Goal: Information Seeking & Learning: Learn about a topic

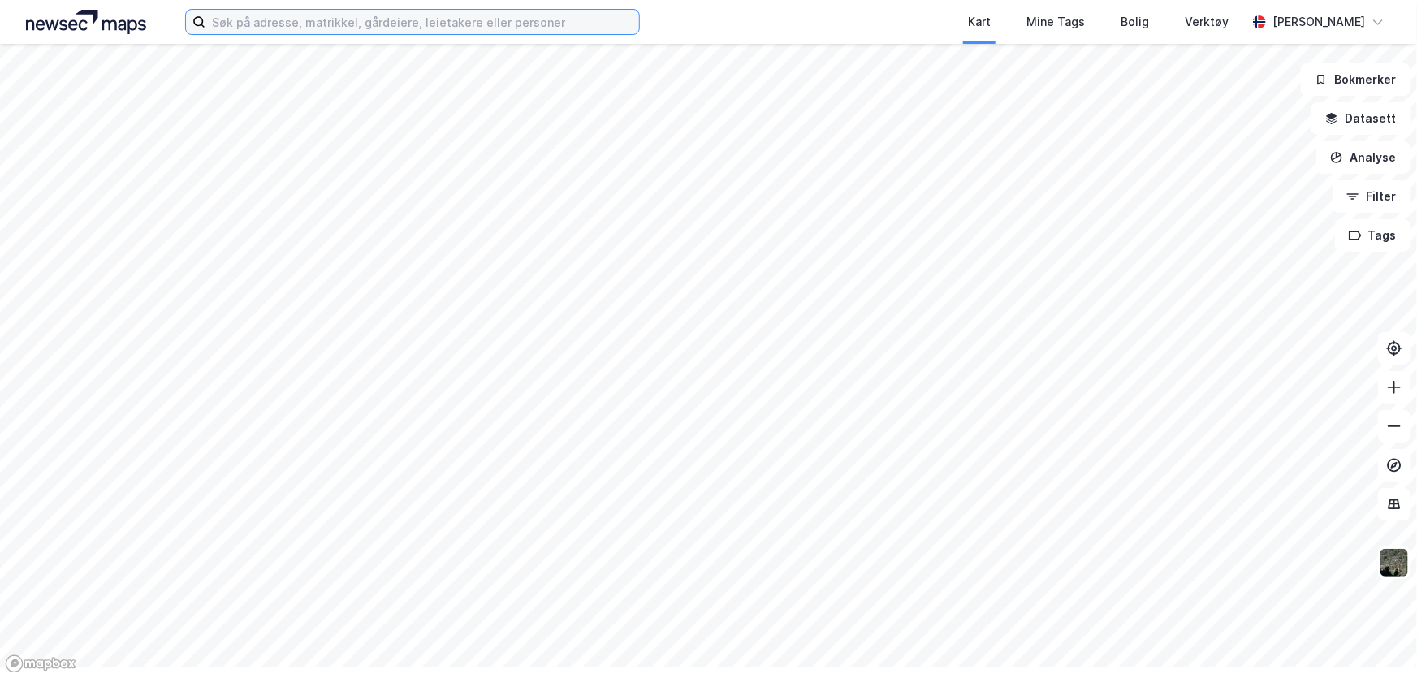
click at [346, 34] on input at bounding box center [423, 22] width 434 height 24
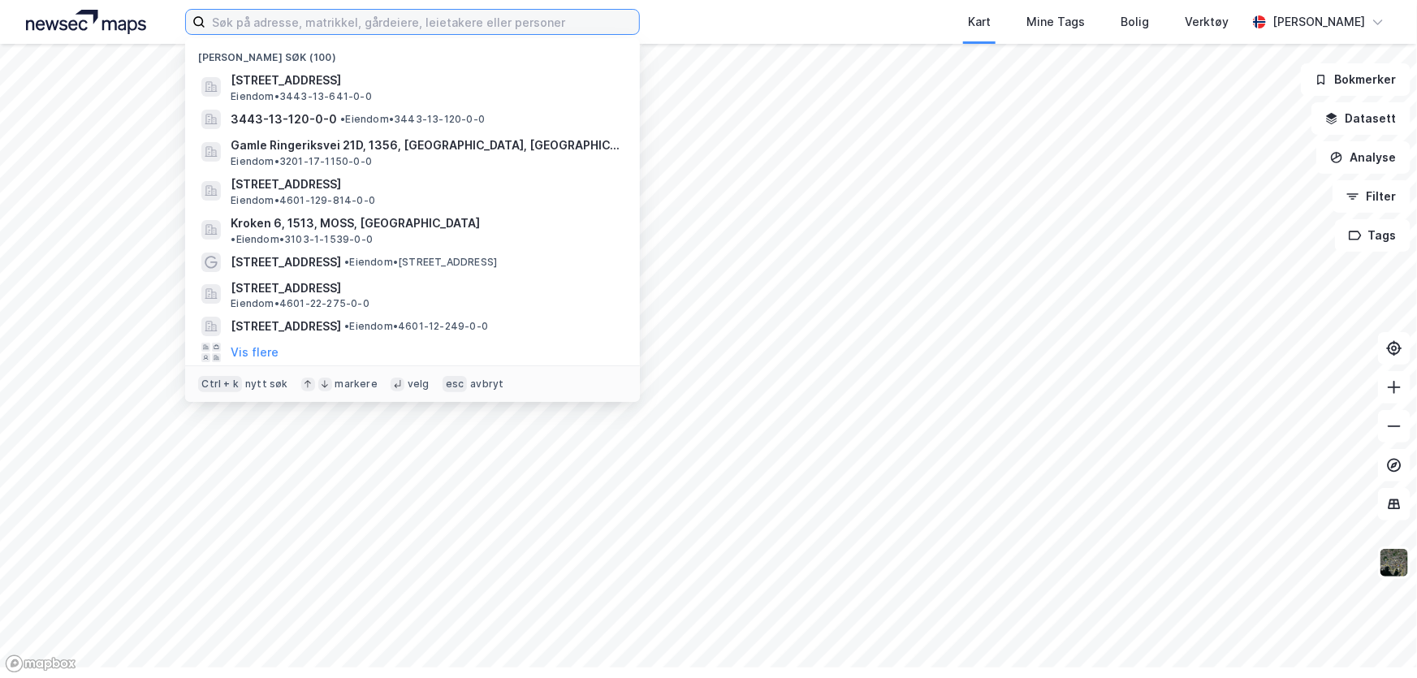
paste input "Haak Eiendom AS"
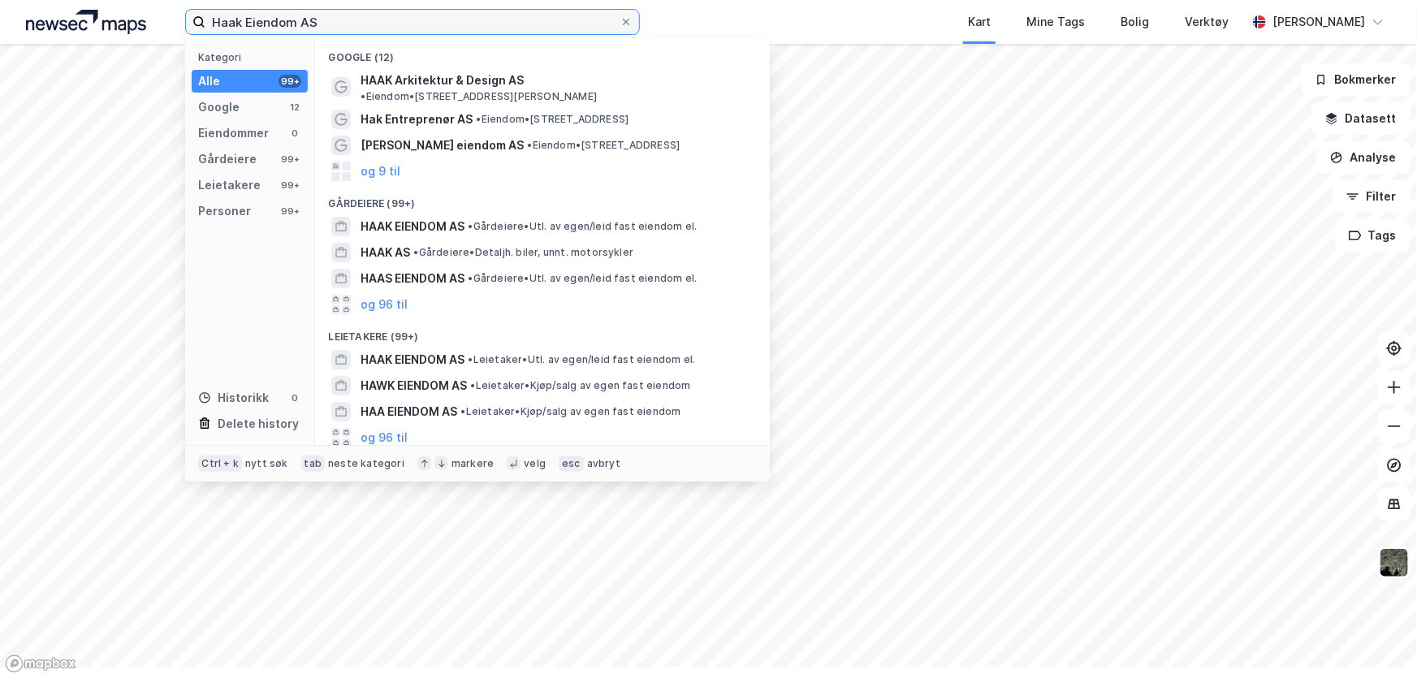
type input "Haak Eiendom AS"
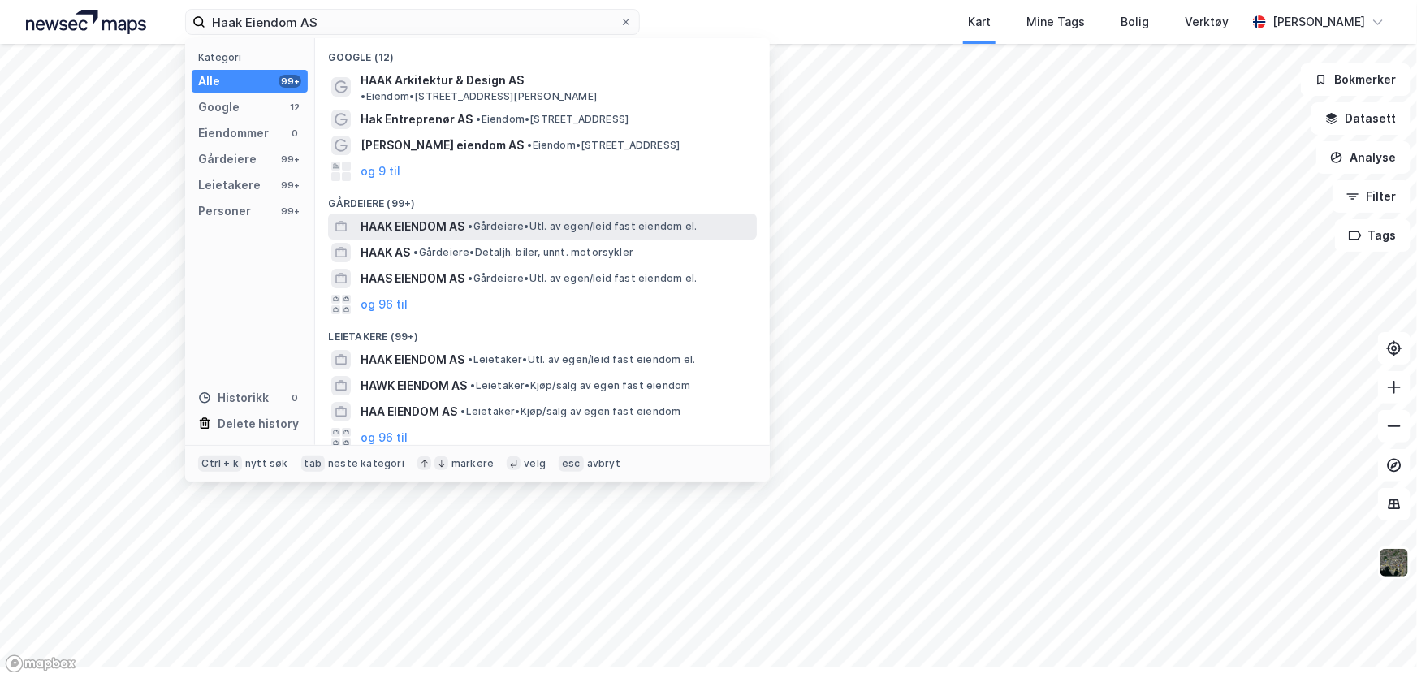
click at [465, 236] on span "HAAK EIENDOM AS" at bounding box center [413, 226] width 104 height 19
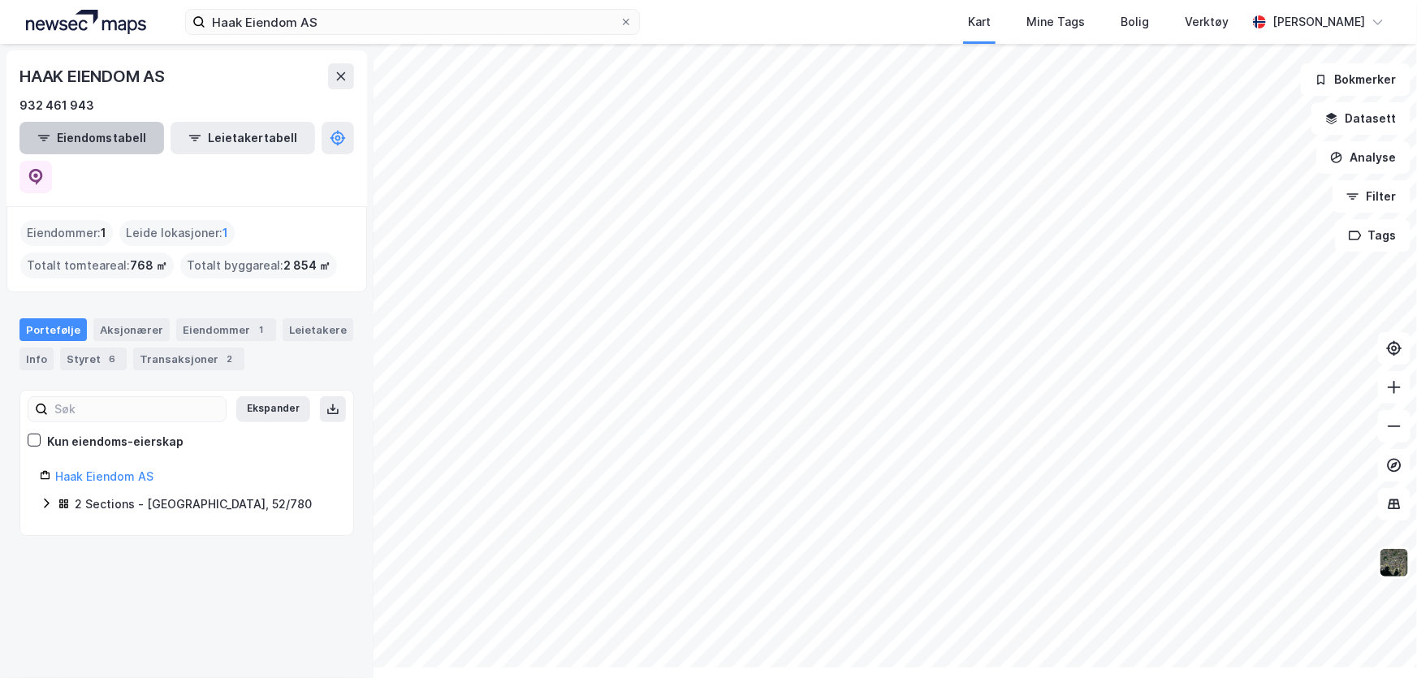
click at [74, 154] on button "Eiendomstabell" at bounding box center [91, 138] width 145 height 32
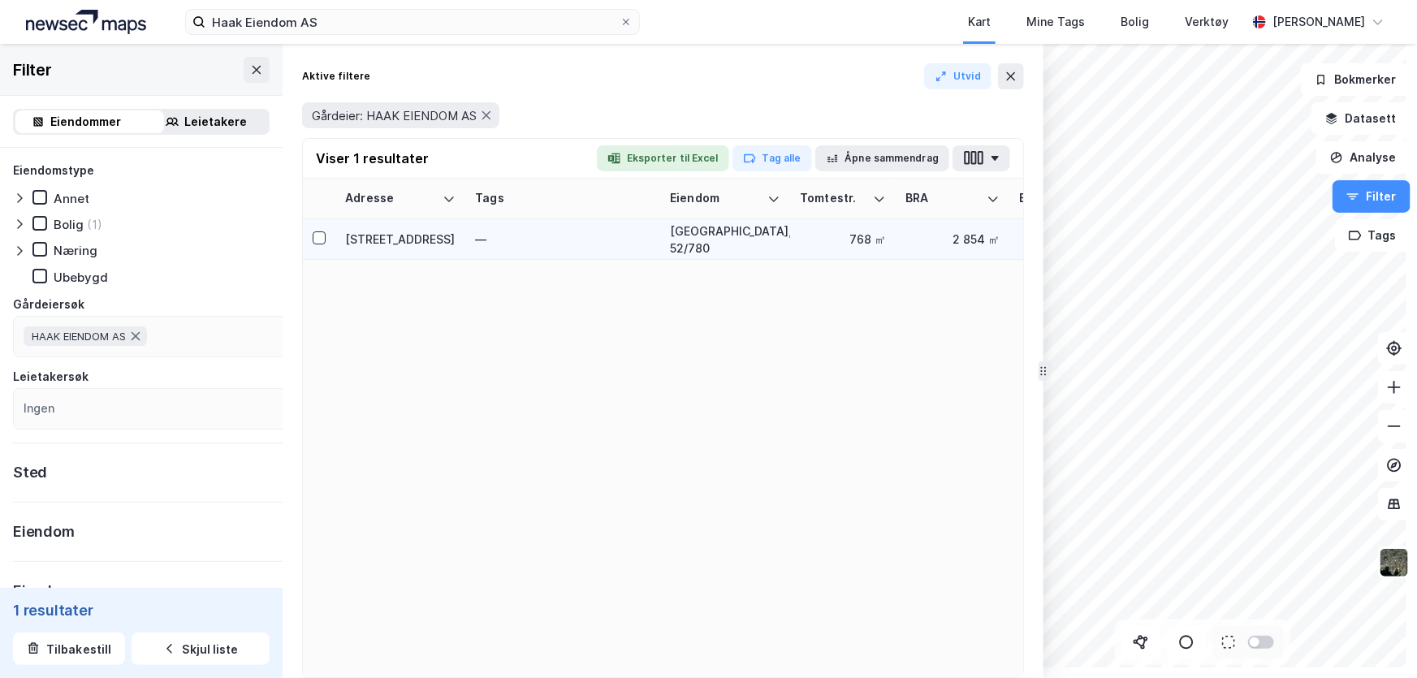
click at [456, 248] on div "[STREET_ADDRESS]" at bounding box center [400, 239] width 110 height 17
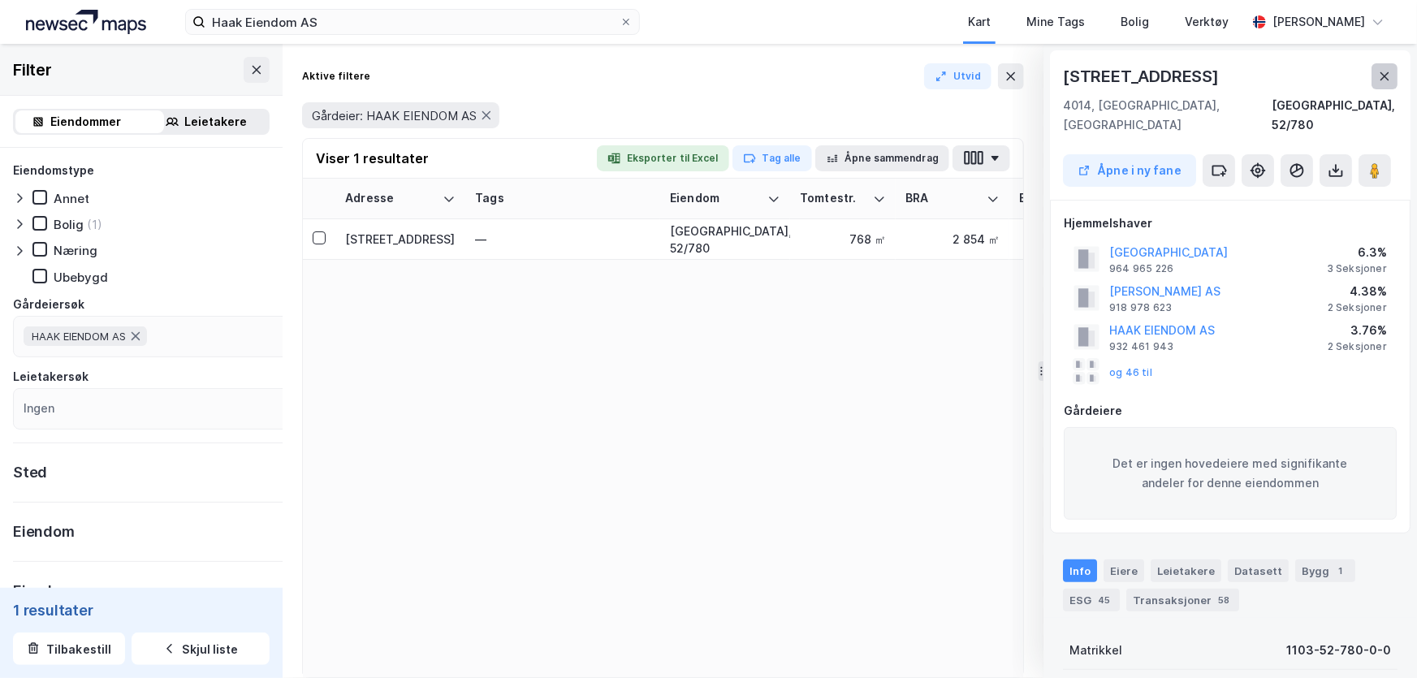
click at [1378, 83] on icon at bounding box center [1384, 76] width 13 height 13
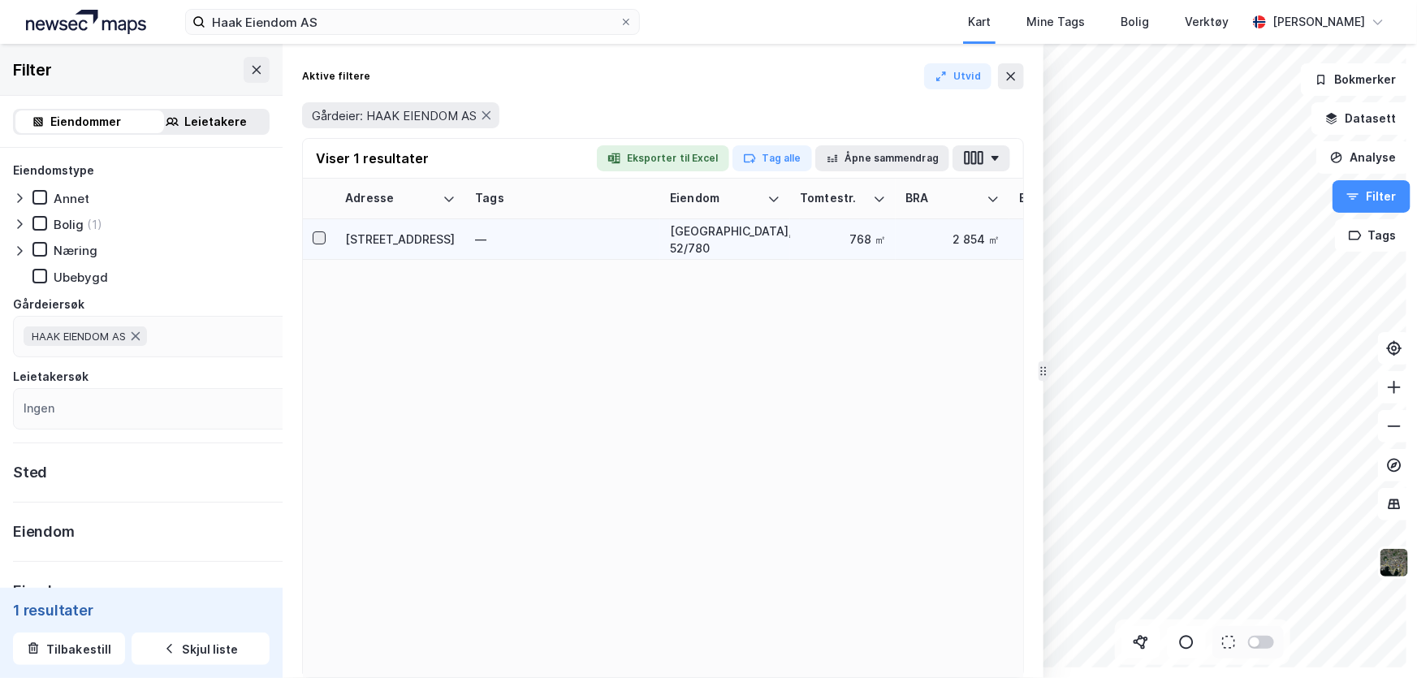
click at [325, 244] on icon at bounding box center [319, 237] width 11 height 11
click at [456, 248] on div "[STREET_ADDRESS]" at bounding box center [400, 239] width 110 height 17
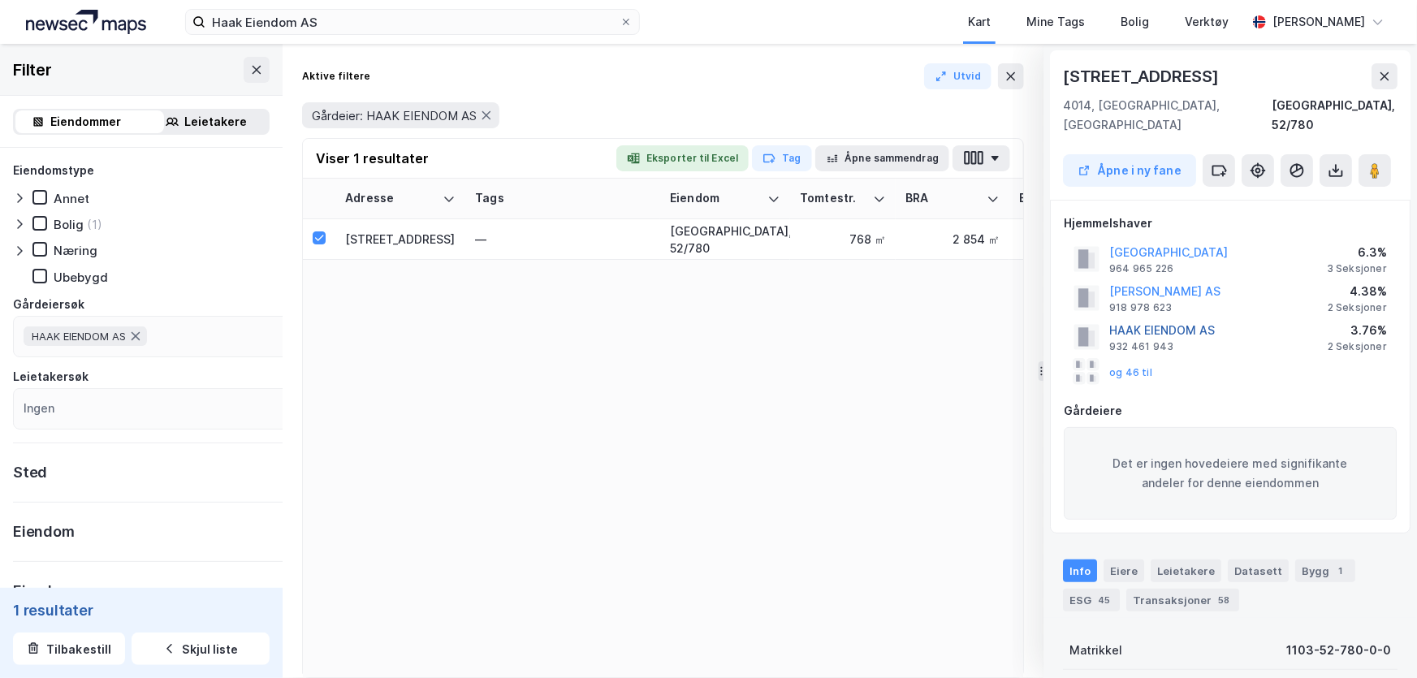
click at [0, 0] on button "HAAK EIENDOM AS" at bounding box center [0, 0] width 0 height 0
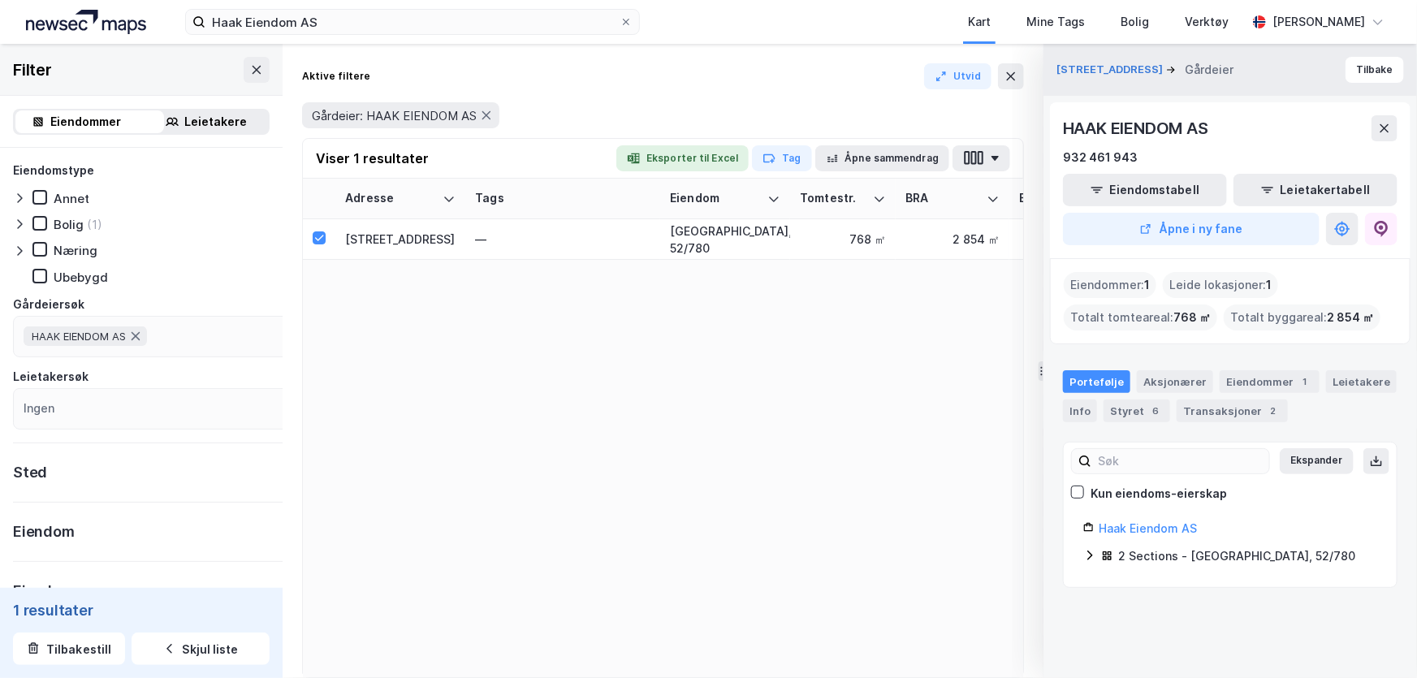
scroll to position [10, 0]
click at [1064, 272] on div "Eiendommer : 1" at bounding box center [1110, 285] width 93 height 26
click at [1220, 384] on div "Eiendommer 1" at bounding box center [1270, 381] width 100 height 23
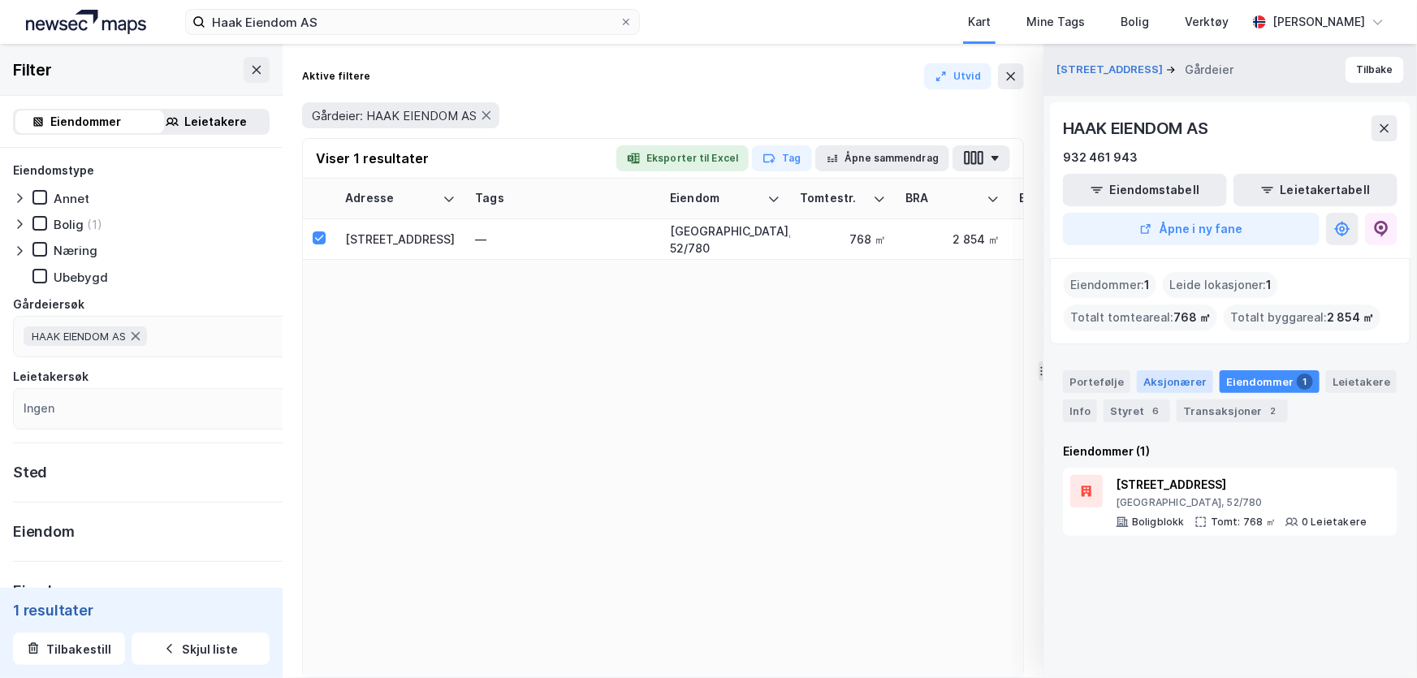
scroll to position [14, 0]
click at [1116, 495] on div "[STREET_ADDRESS]" at bounding box center [1242, 484] width 252 height 19
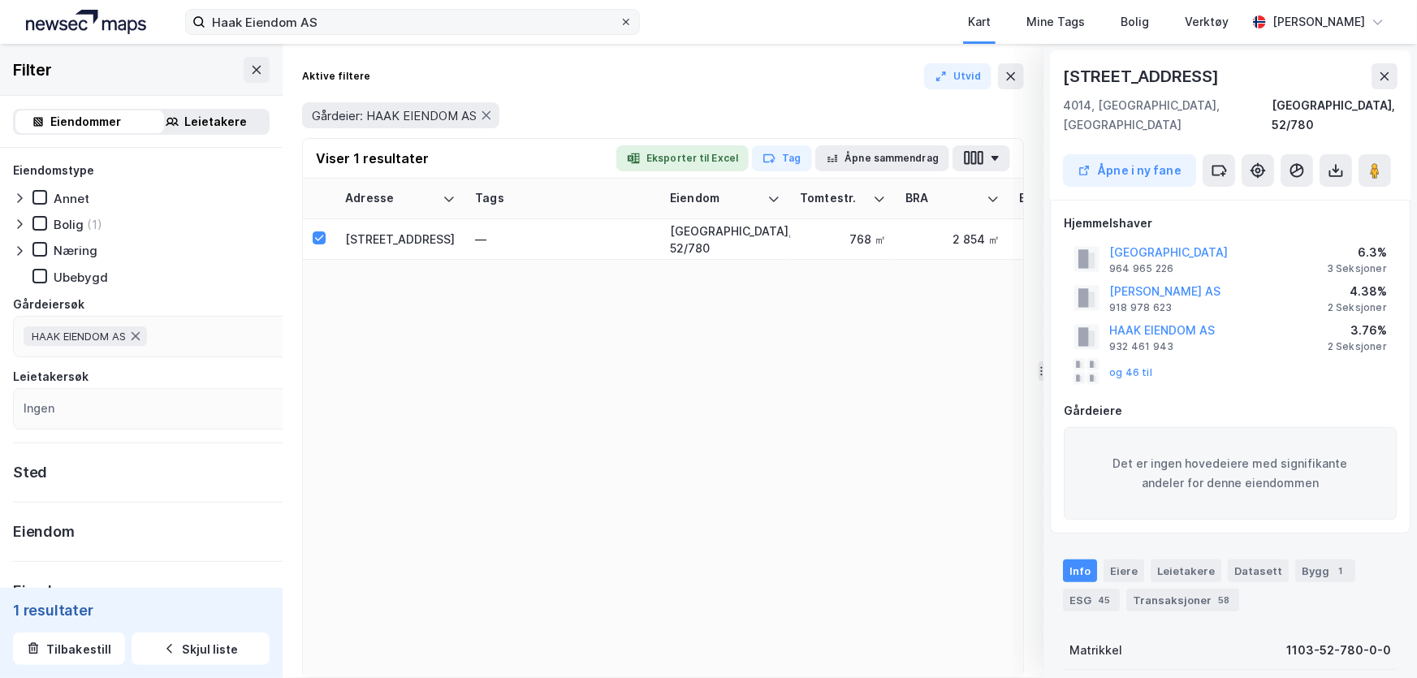
click at [633, 28] on span at bounding box center [626, 21] width 13 height 13
click at [620, 31] on input "Haak Eiendom AS" at bounding box center [413, 22] width 414 height 24
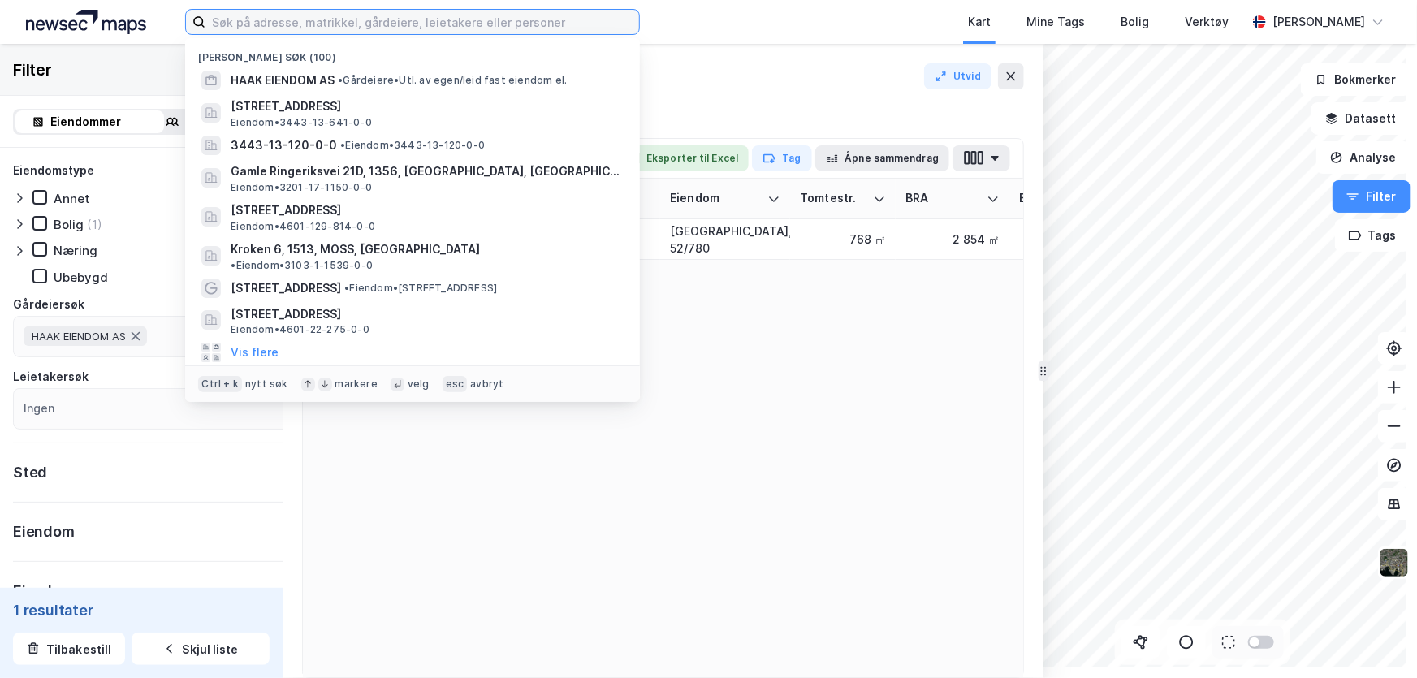
click at [318, 29] on input at bounding box center [423, 22] width 434 height 24
paste input "932 461 943"
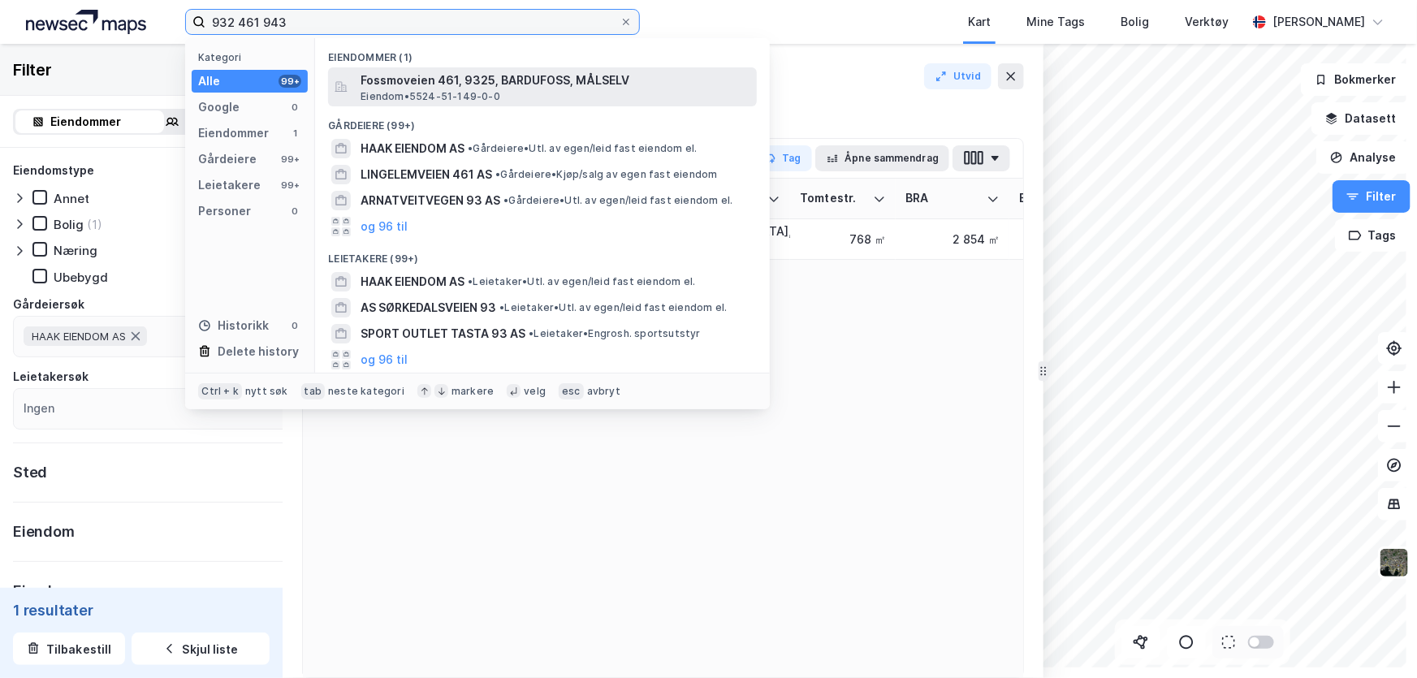
type input "932 461 943"
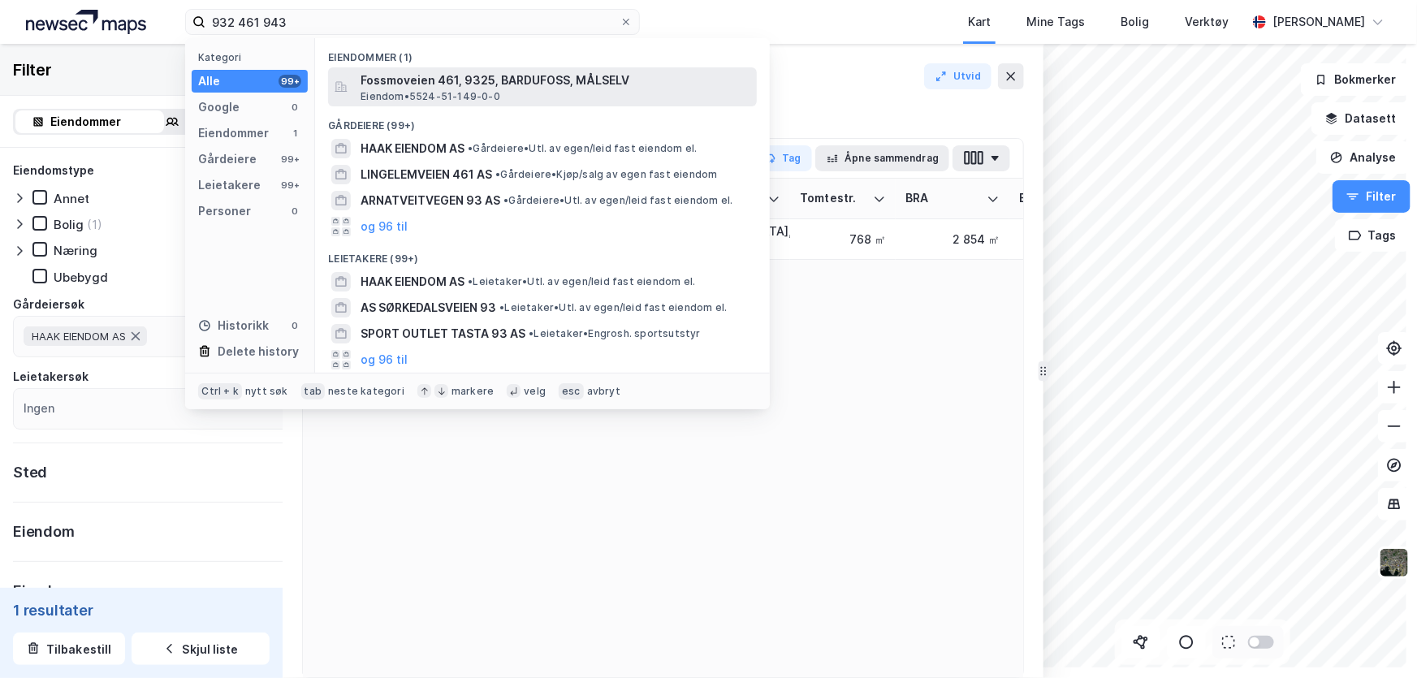
click at [460, 90] on span "Fossmoveien 461, 9325, BARDUFOSS, MÅLSELV" at bounding box center [556, 80] width 390 height 19
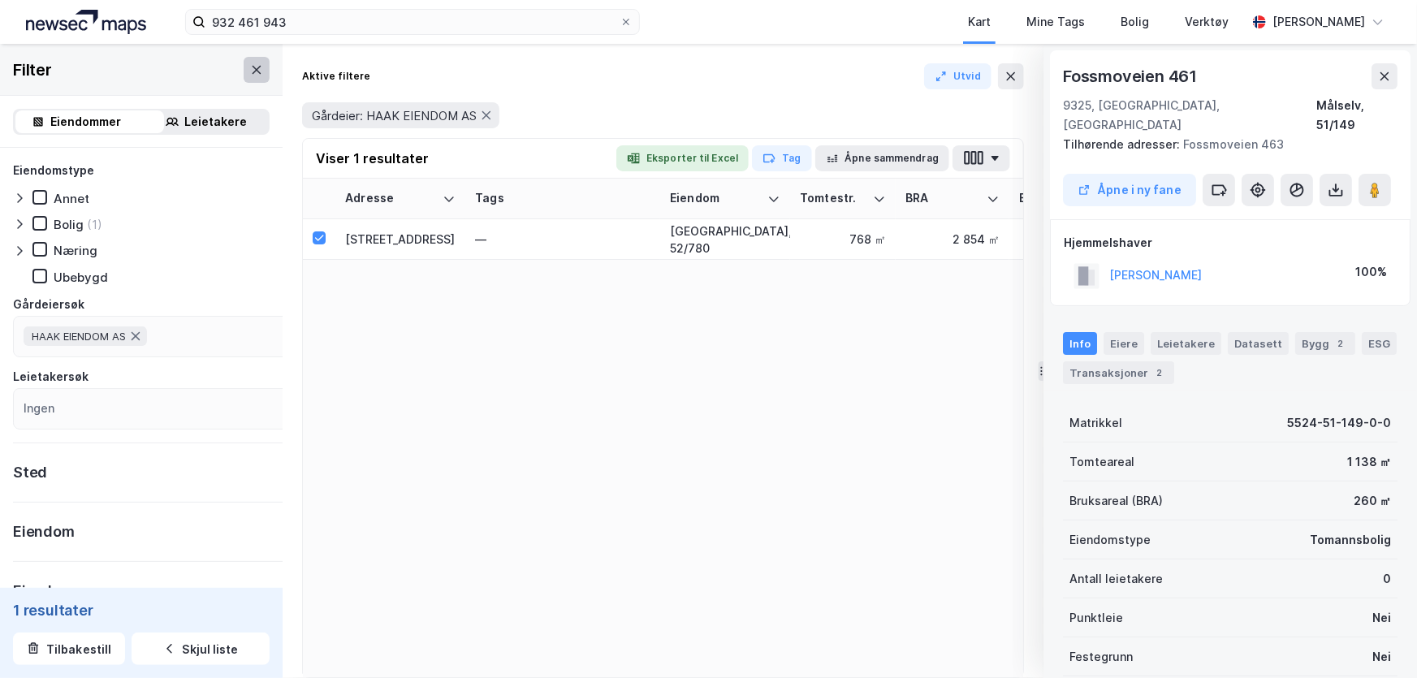
click at [262, 73] on icon at bounding box center [257, 69] width 9 height 8
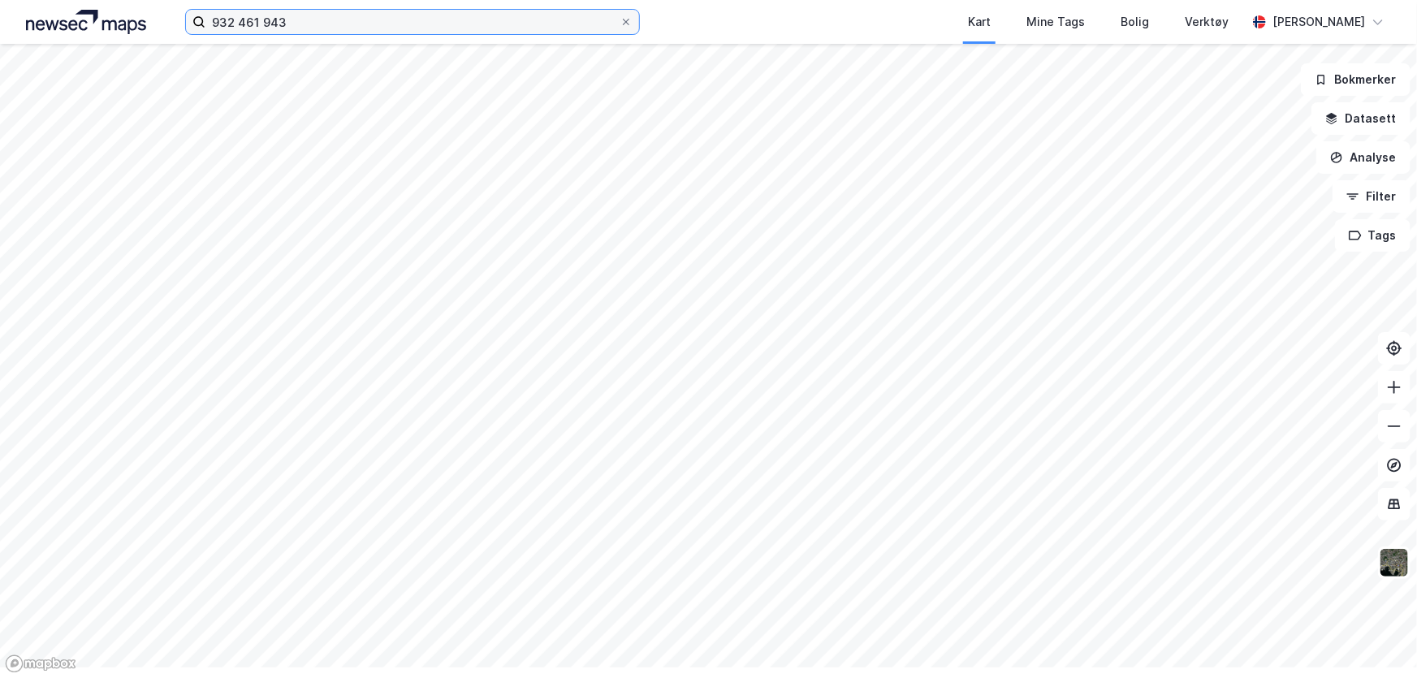
click at [363, 22] on input "932 461 943" at bounding box center [413, 22] width 414 height 24
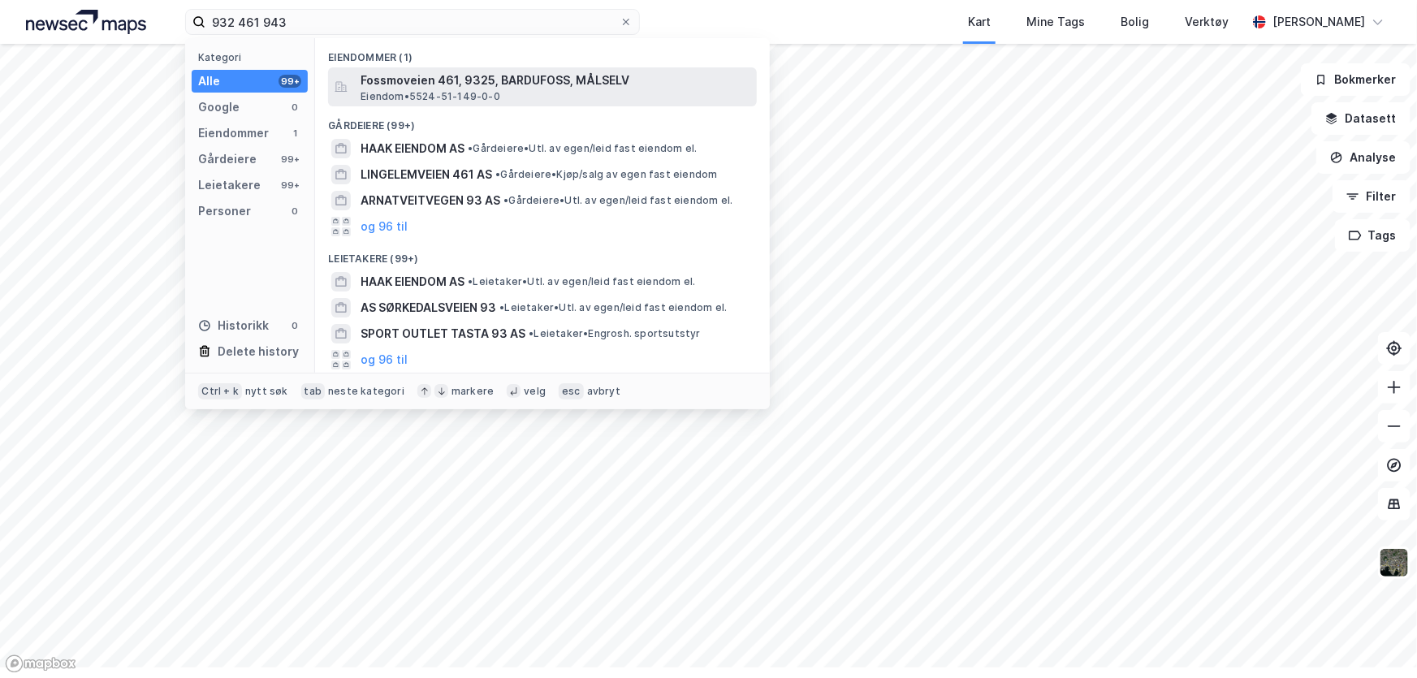
click at [423, 90] on span "Fossmoveien 461, 9325, BARDUFOSS, MÅLSELV" at bounding box center [556, 80] width 390 height 19
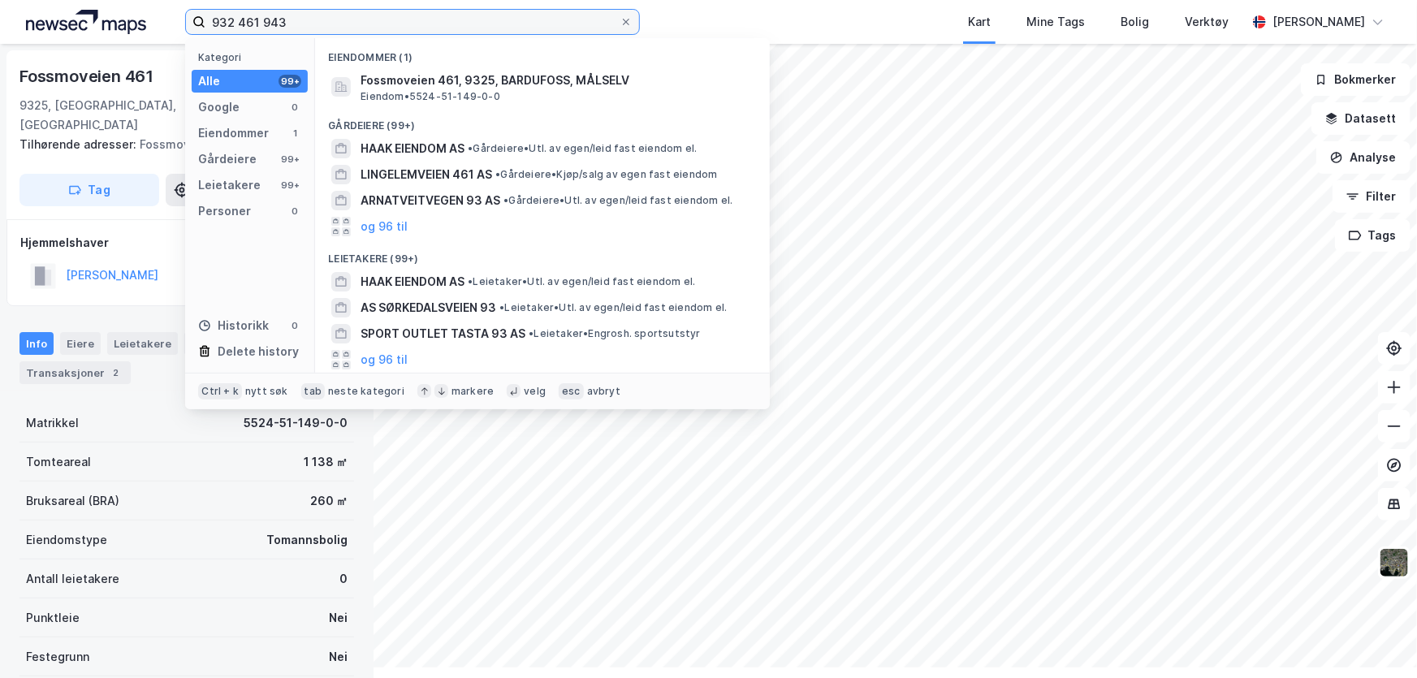
click at [430, 29] on input "932 461 943" at bounding box center [413, 22] width 414 height 24
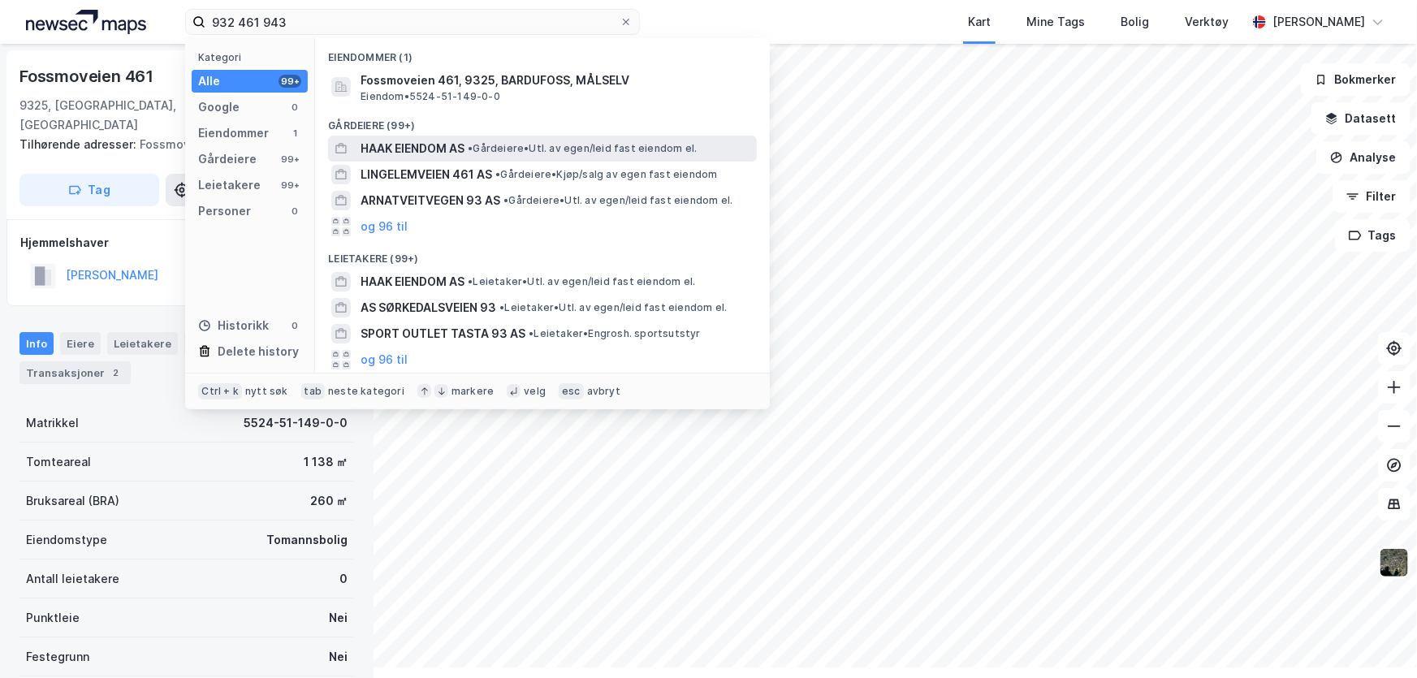
click at [463, 158] on span "HAAK EIENDOM AS" at bounding box center [413, 148] width 104 height 19
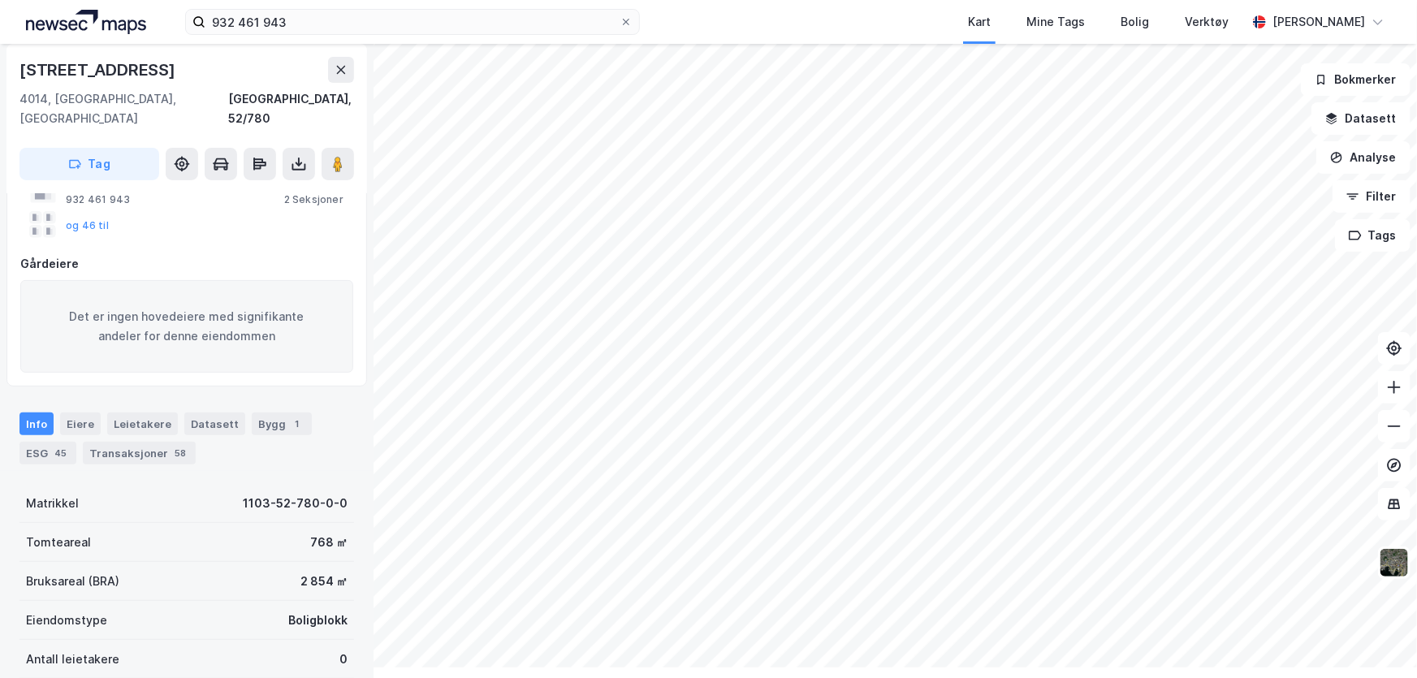
scroll to position [73, 0]
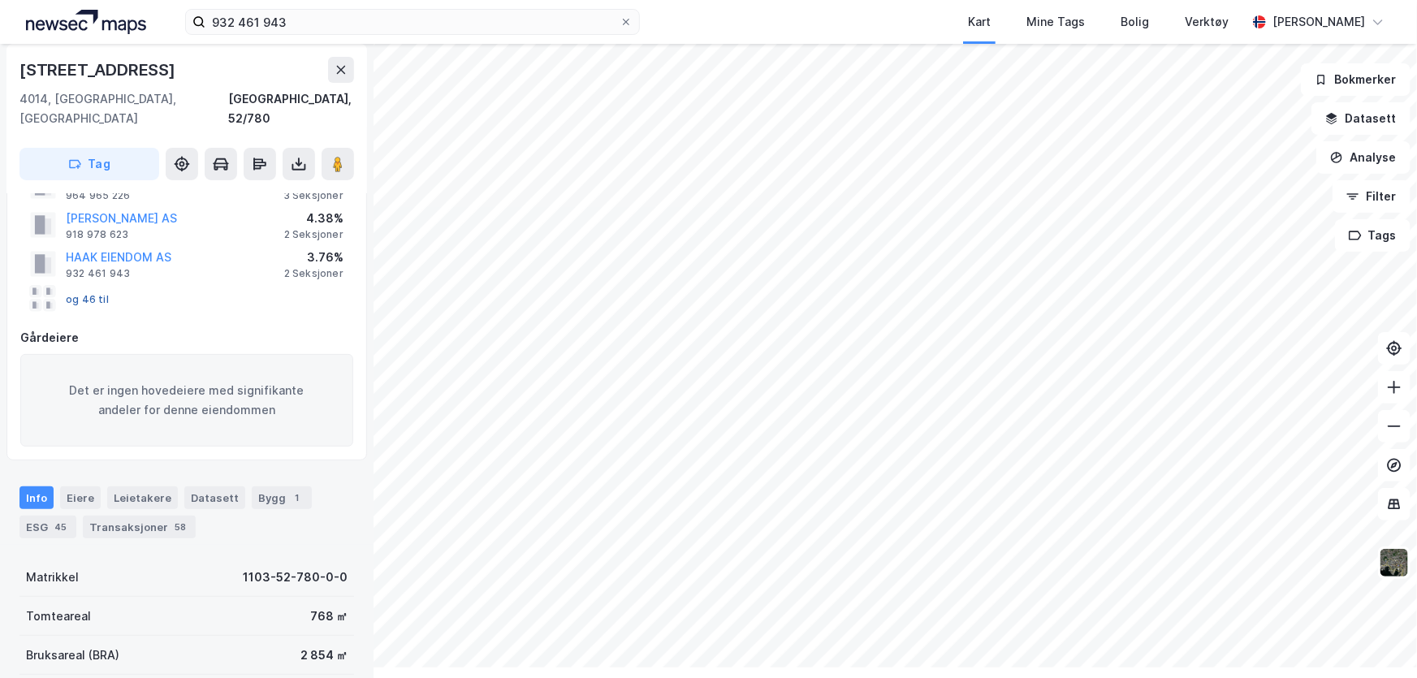
click at [0, 0] on button "og 46 til" at bounding box center [0, 0] width 0 height 0
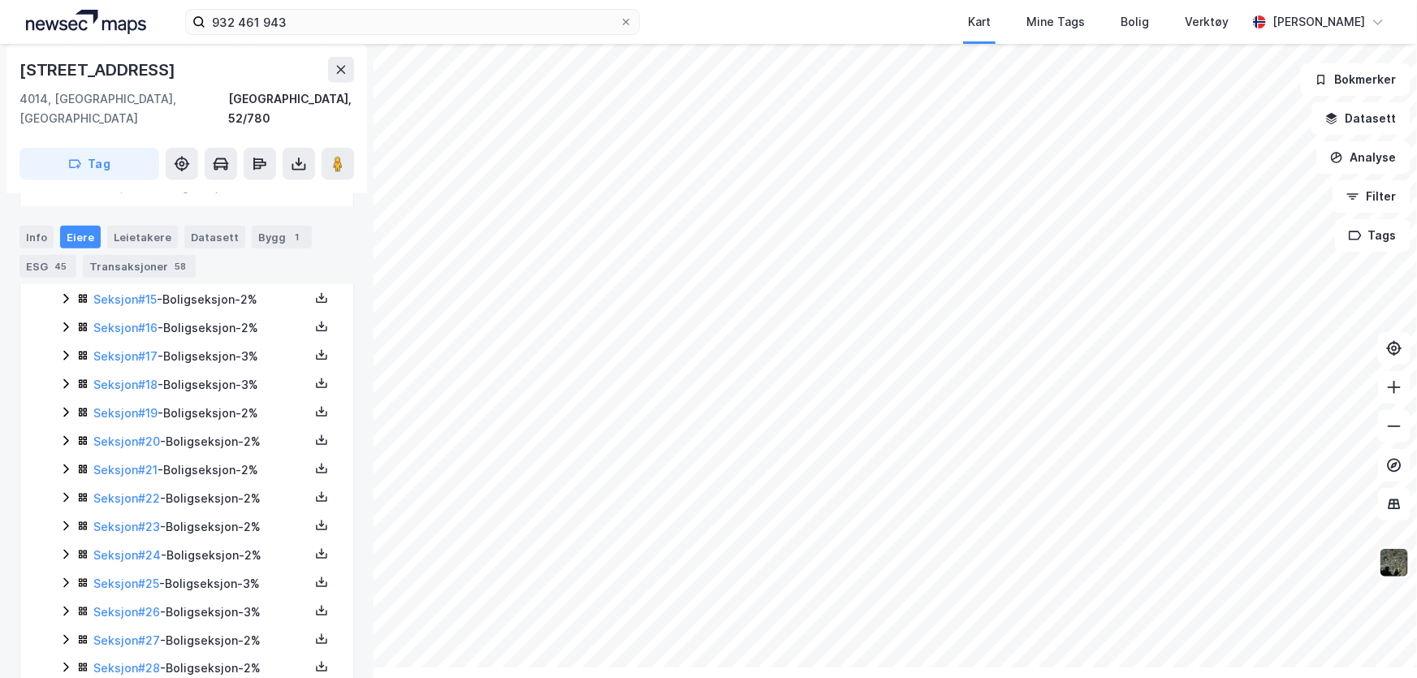
scroll to position [530, 0]
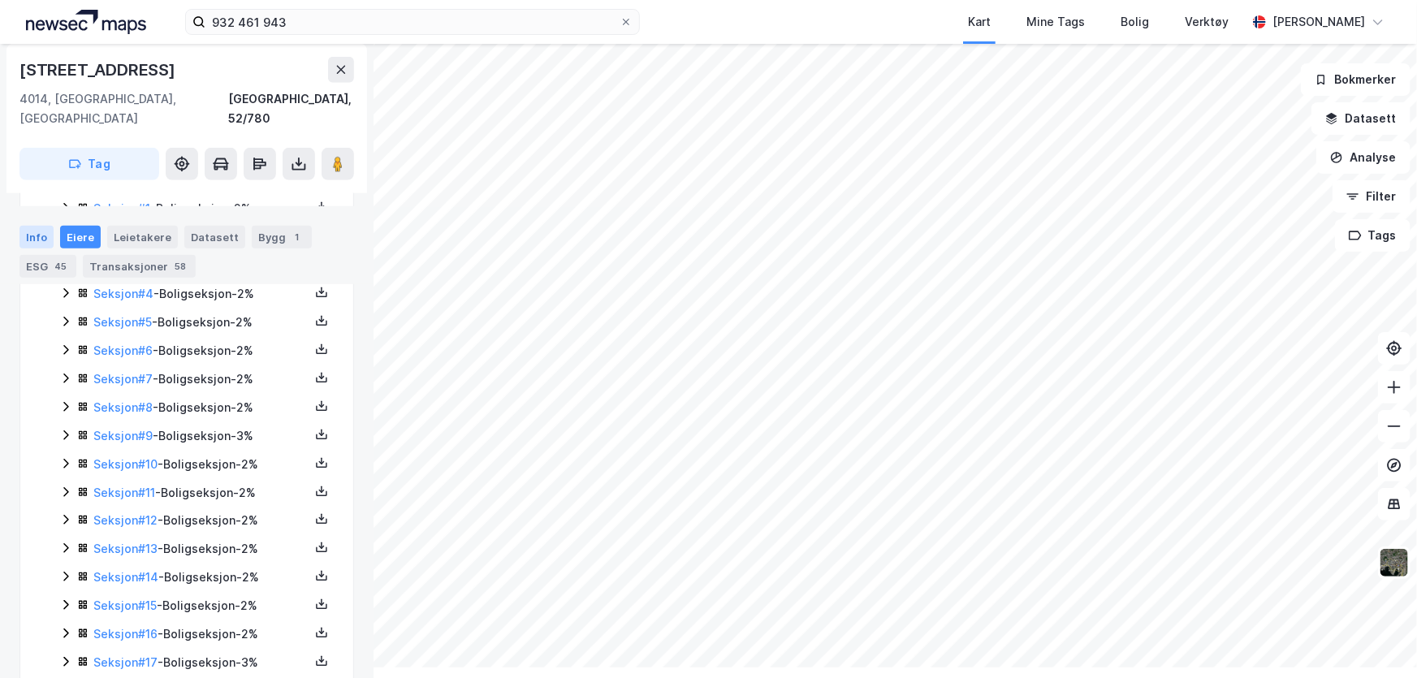
click at [45, 249] on div "Info" at bounding box center [36, 237] width 34 height 23
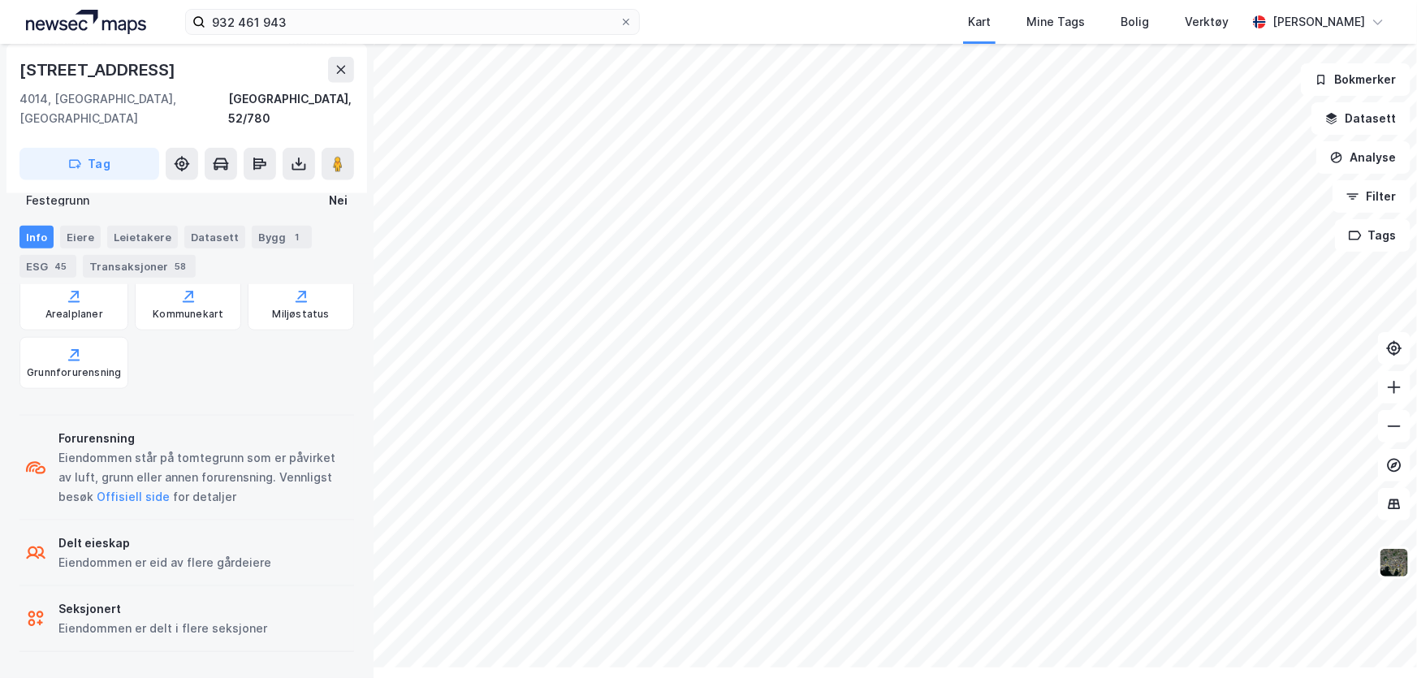
scroll to position [1046, 0]
click at [312, 249] on div "Bygg 1" at bounding box center [282, 237] width 60 height 23
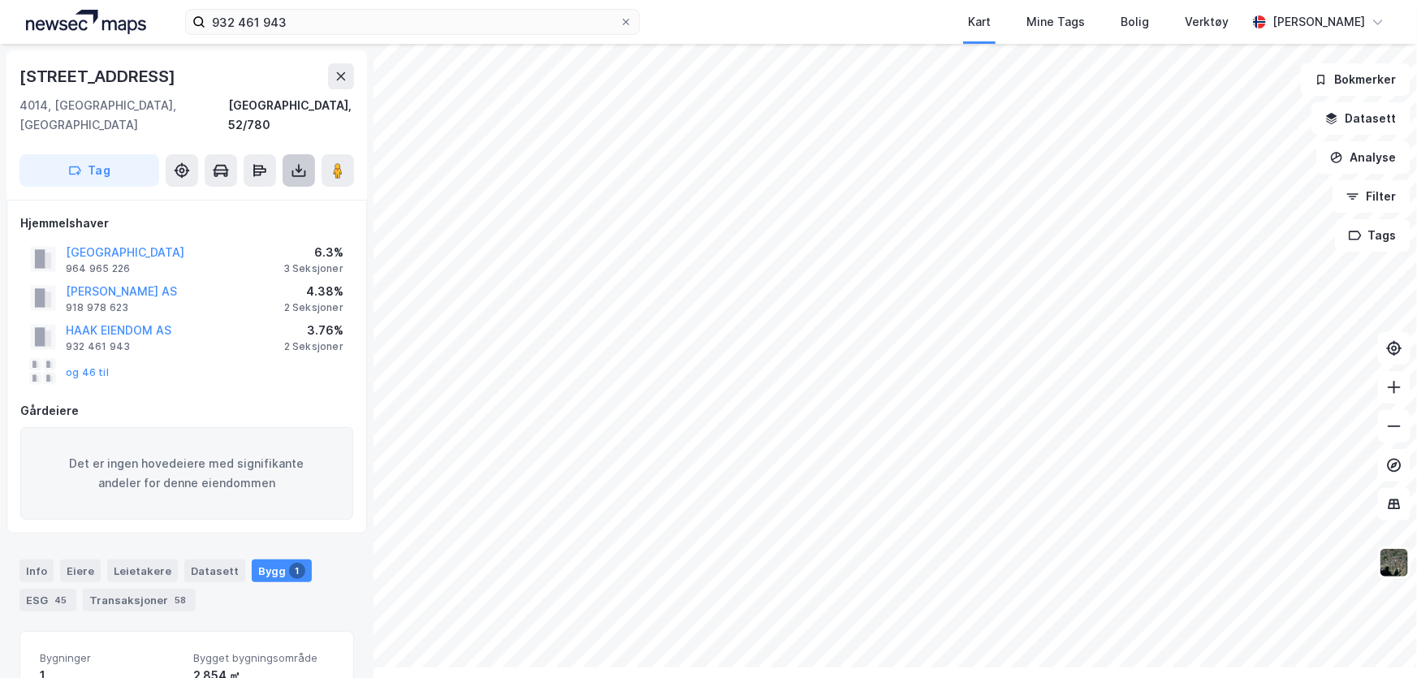
click at [307, 179] on icon at bounding box center [299, 170] width 16 height 16
click at [266, 210] on div "Last ned grunnbok" at bounding box center [218, 203] width 94 height 13
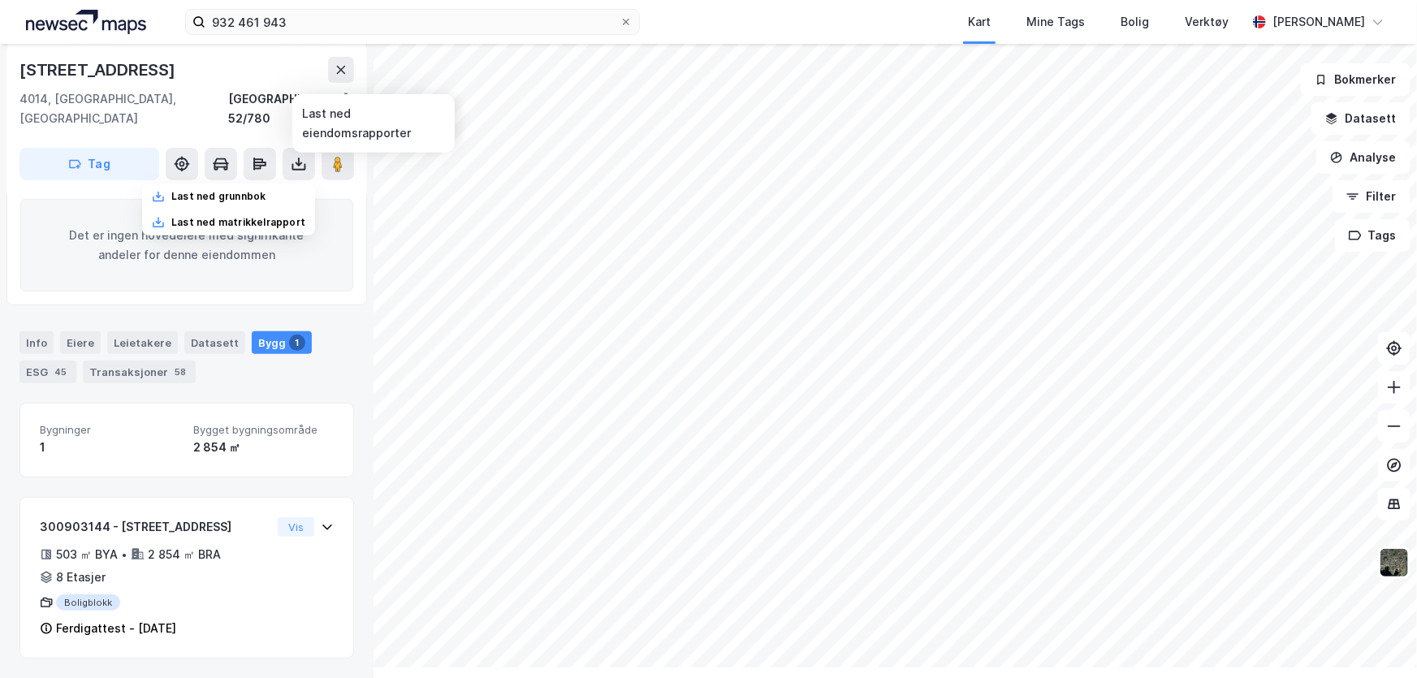
scroll to position [428, 0]
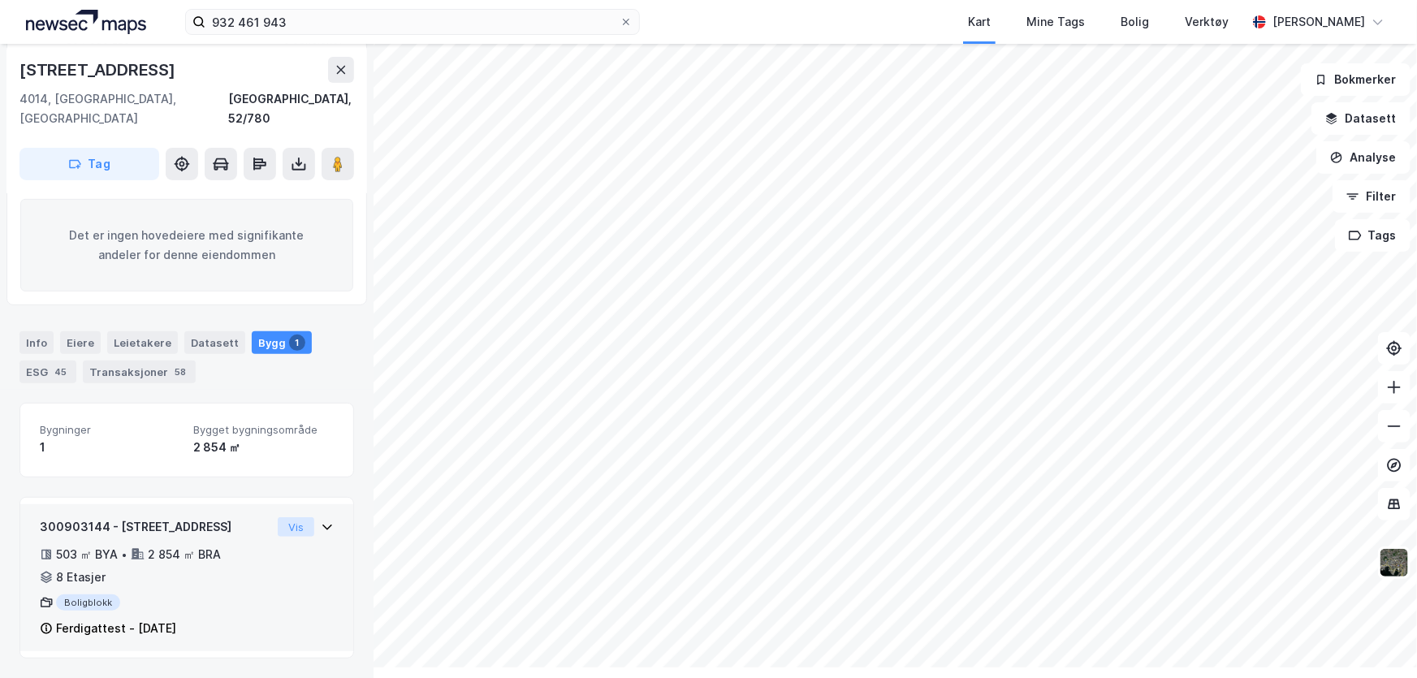
click at [314, 517] on button "Vis" at bounding box center [296, 526] width 37 height 19
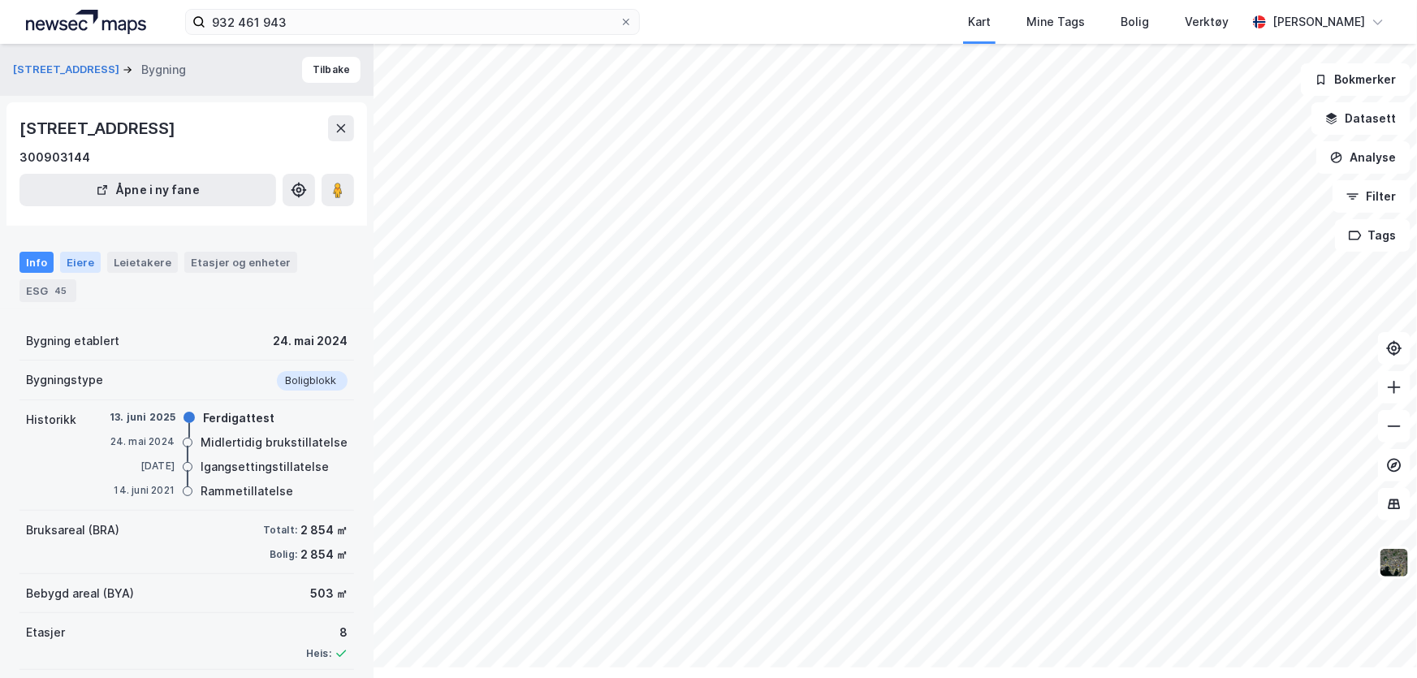
click at [101, 273] on div "Eiere" at bounding box center [80, 262] width 41 height 21
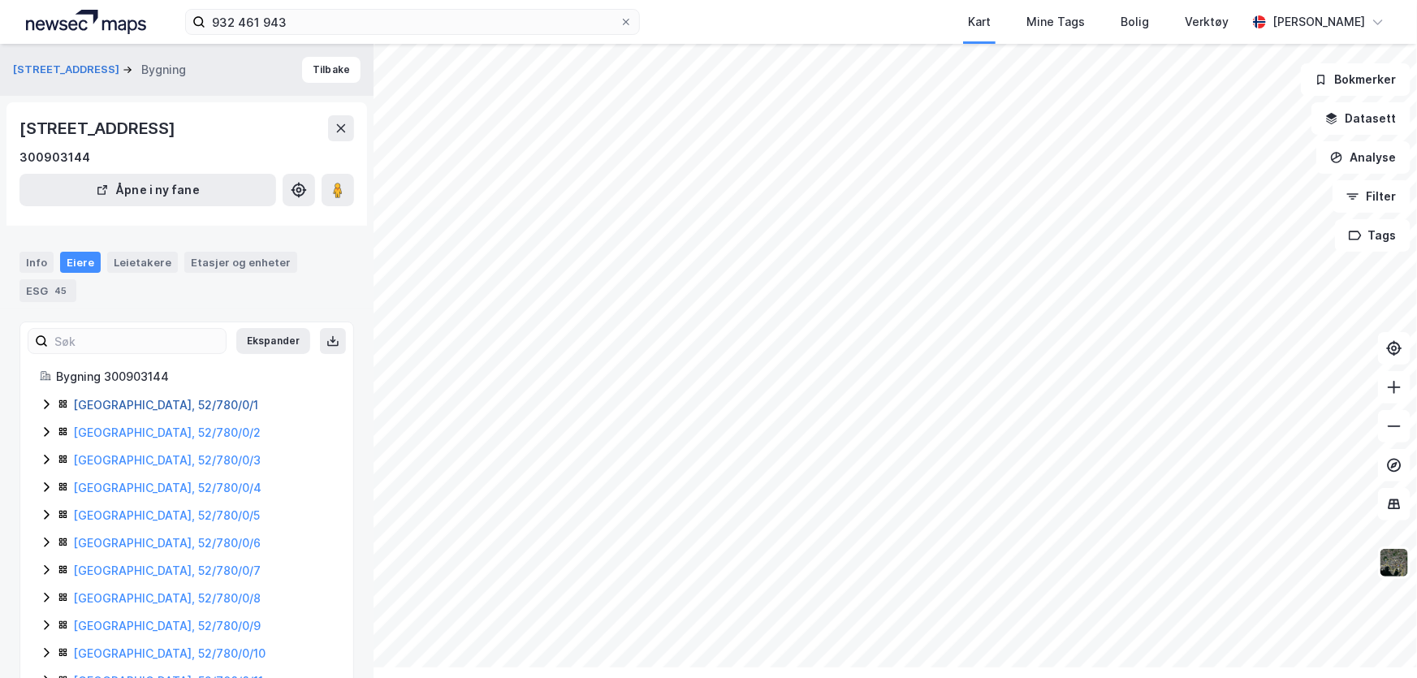
click at [120, 412] on link "[GEOGRAPHIC_DATA], 52/780/0/1" at bounding box center [165, 405] width 185 height 14
